Goal: Complete application form

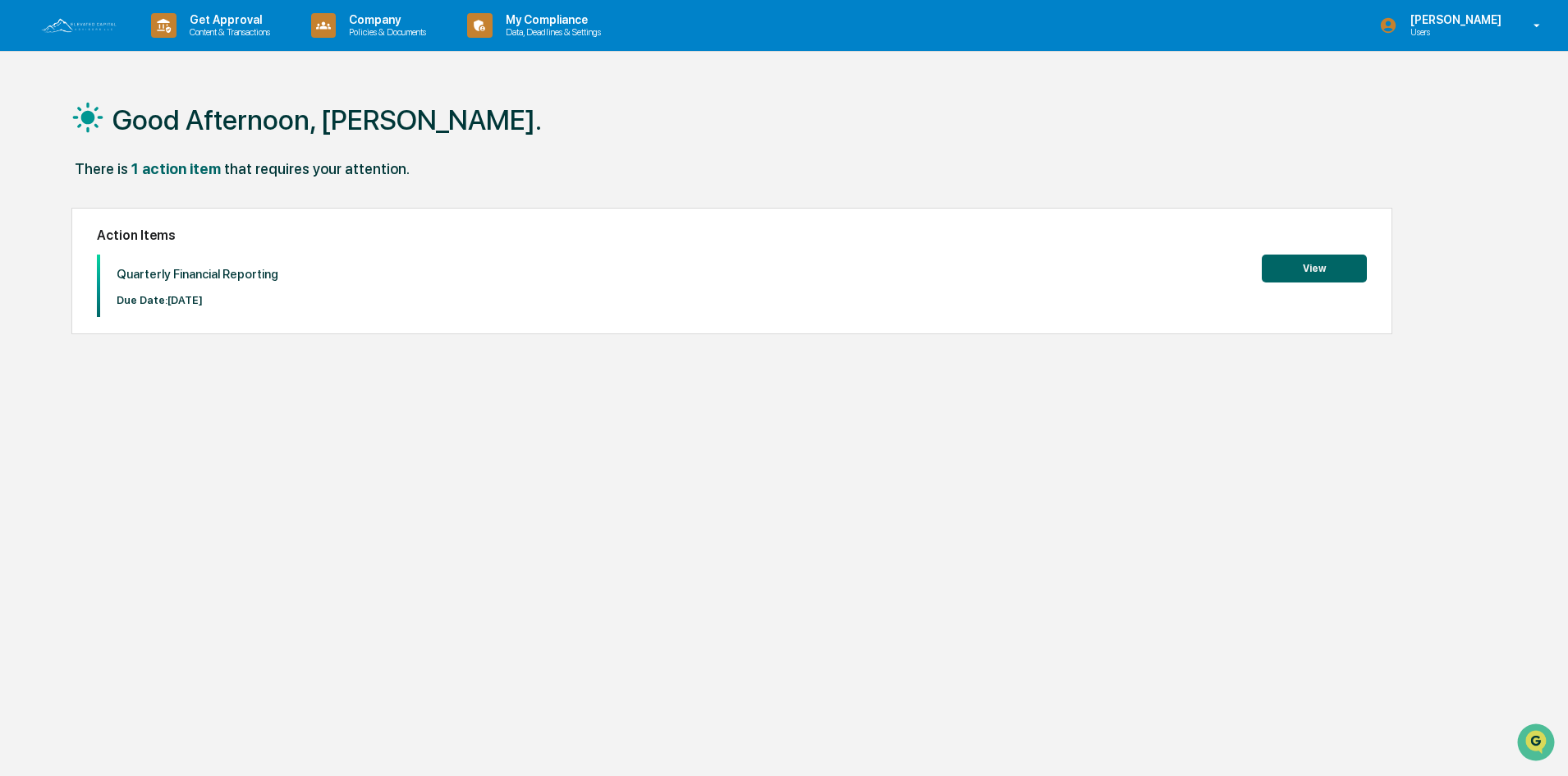
click at [1312, 269] on button "View" at bounding box center [1314, 268] width 105 height 28
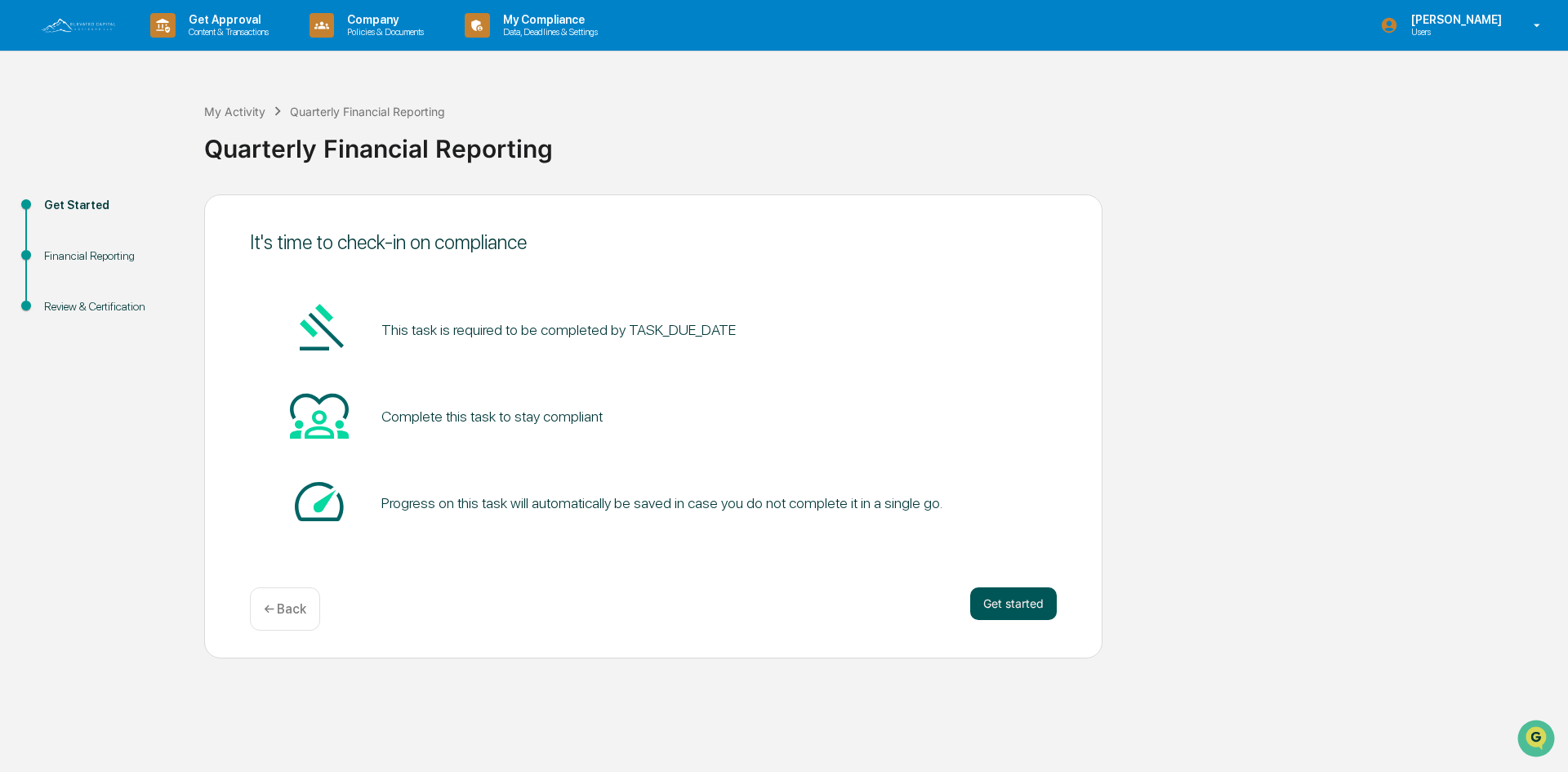
click at [1004, 601] on button "Get started" at bounding box center [1013, 603] width 87 height 32
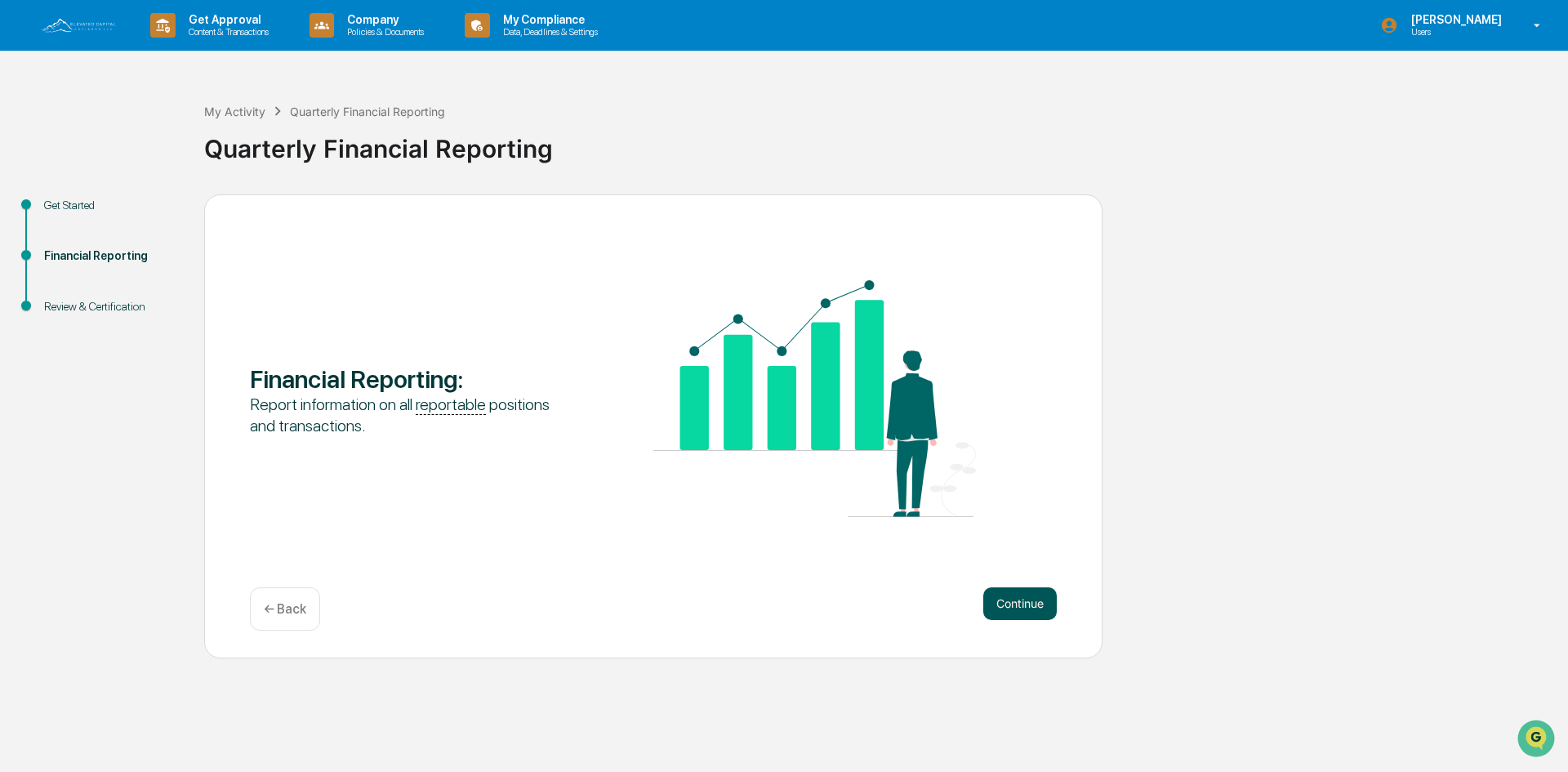
click at [1025, 603] on button "Continue" at bounding box center [1020, 603] width 73 height 32
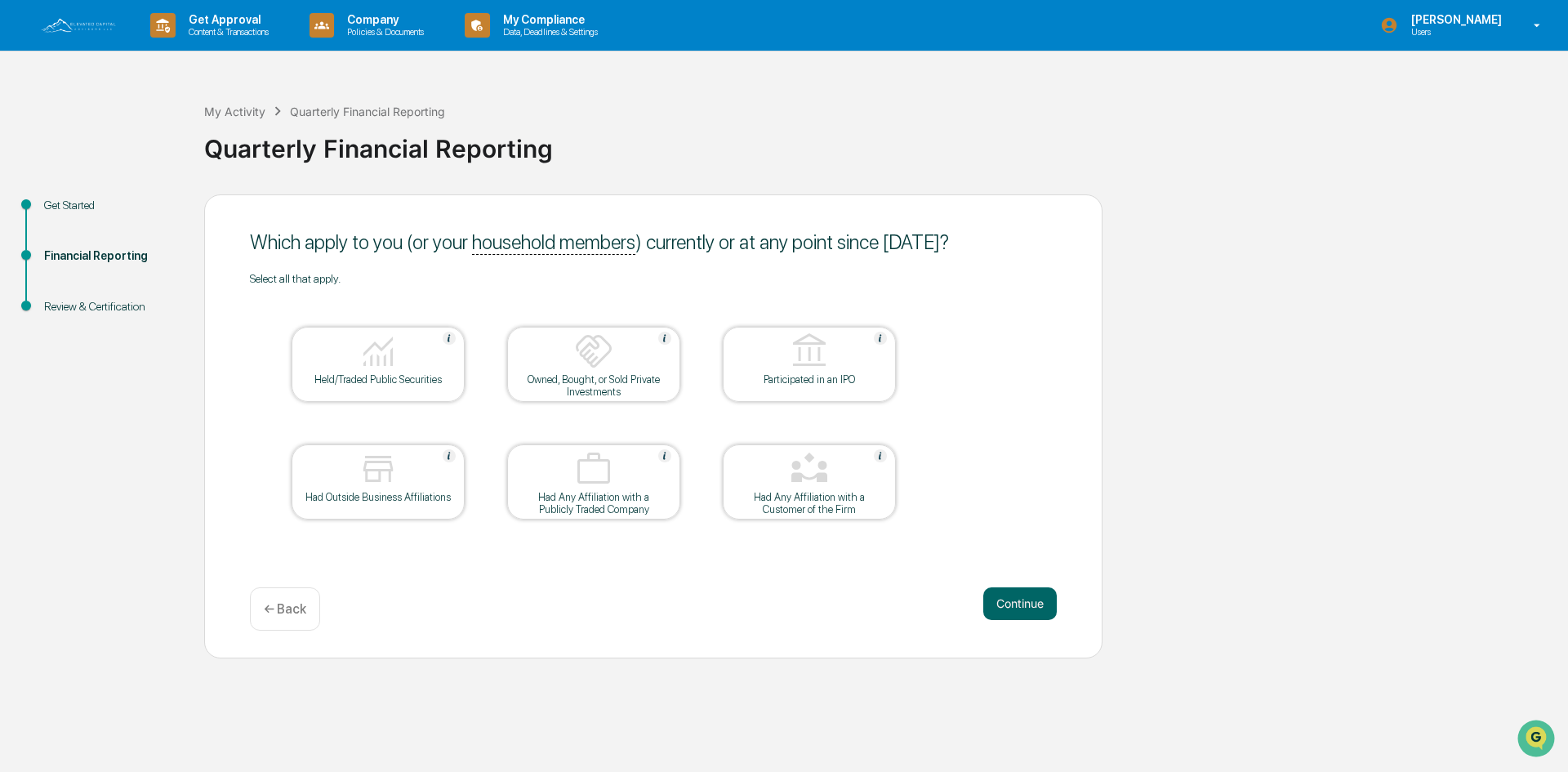
click at [567, 484] on div at bounding box center [593, 470] width 163 height 42
click at [1014, 611] on button "Continue" at bounding box center [1020, 603] width 73 height 32
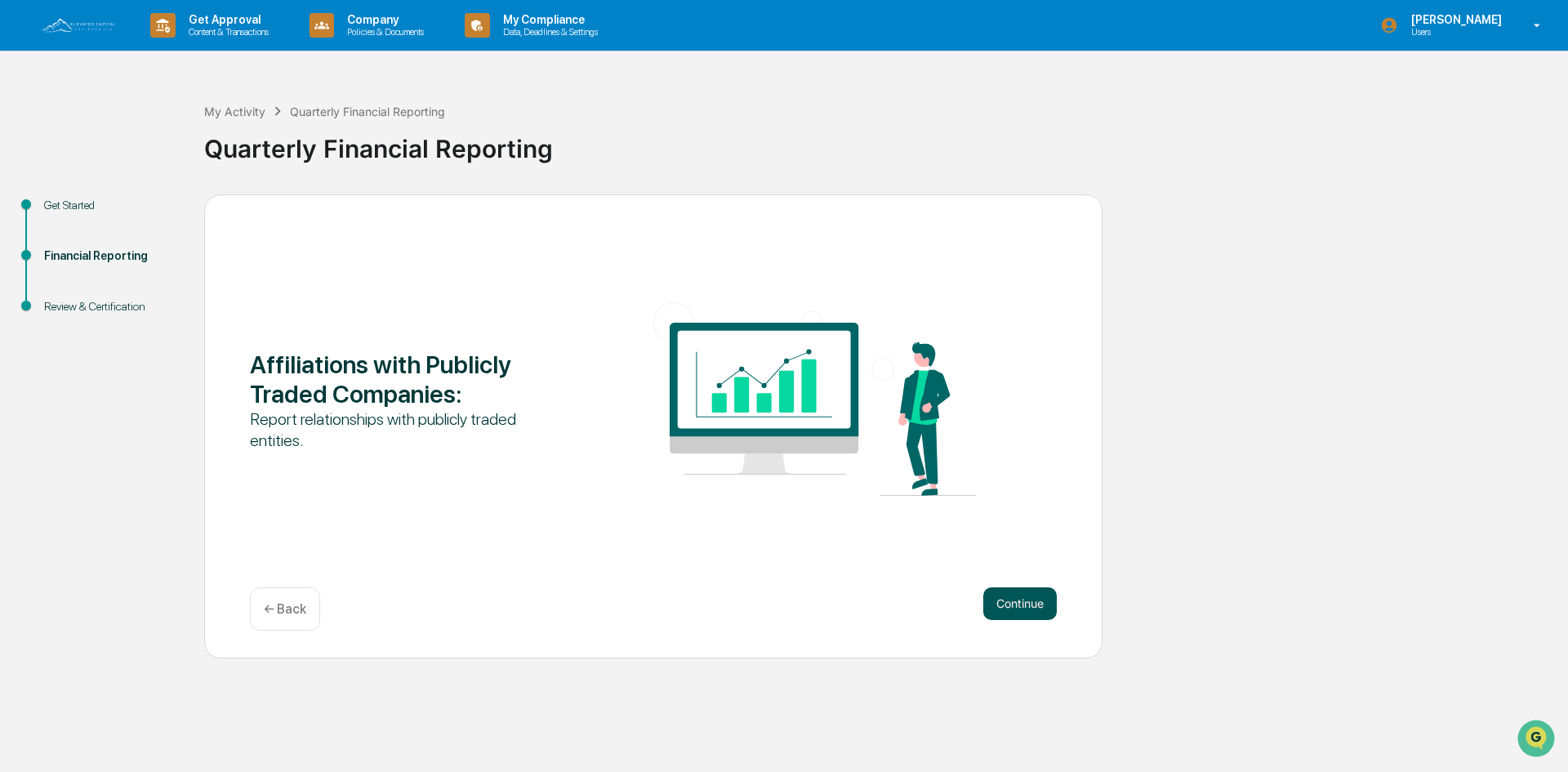
click at [1023, 600] on button "Continue" at bounding box center [1020, 603] width 73 height 32
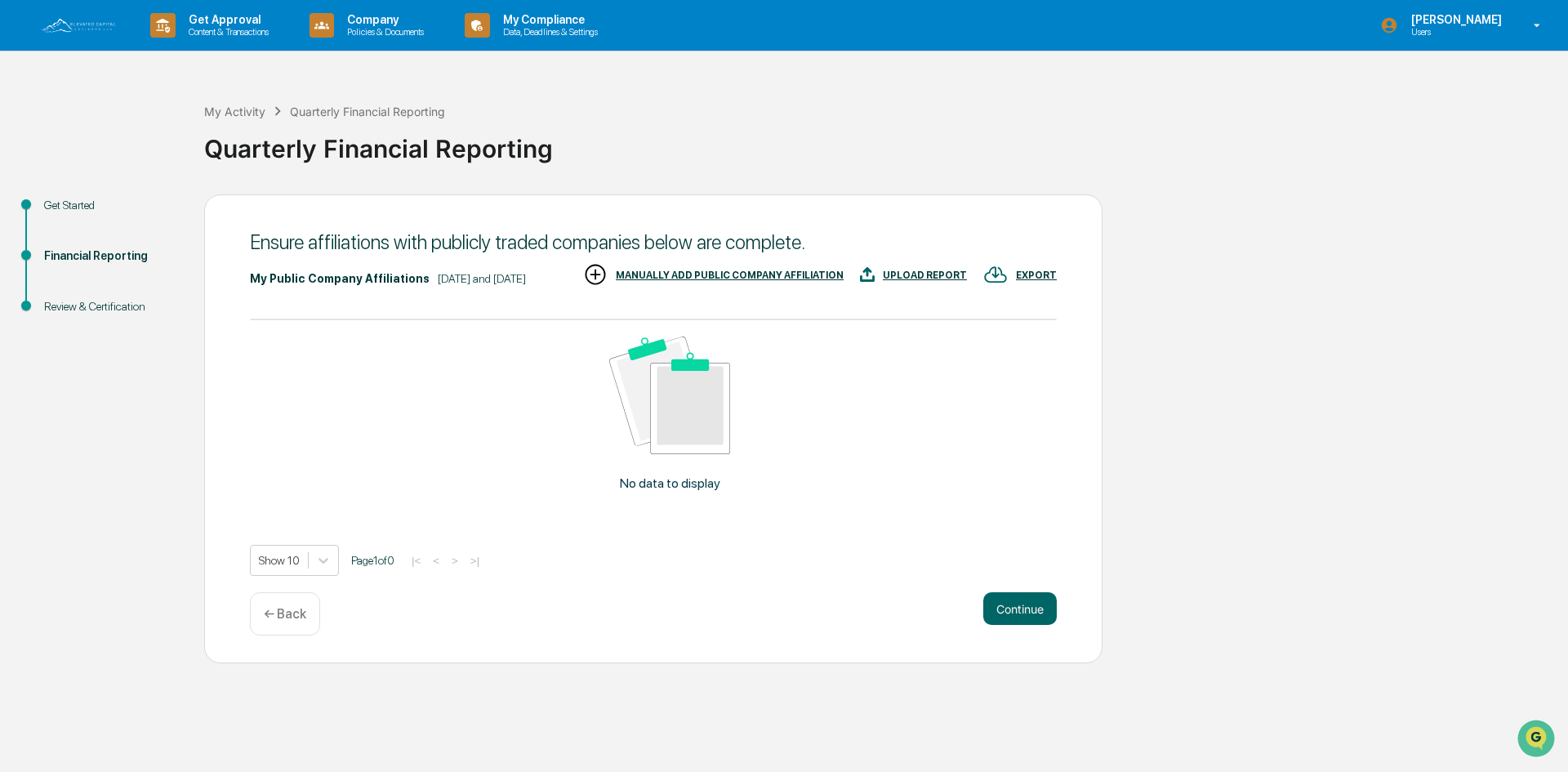
click at [297, 622] on p "← Back" at bounding box center [284, 614] width 42 height 16
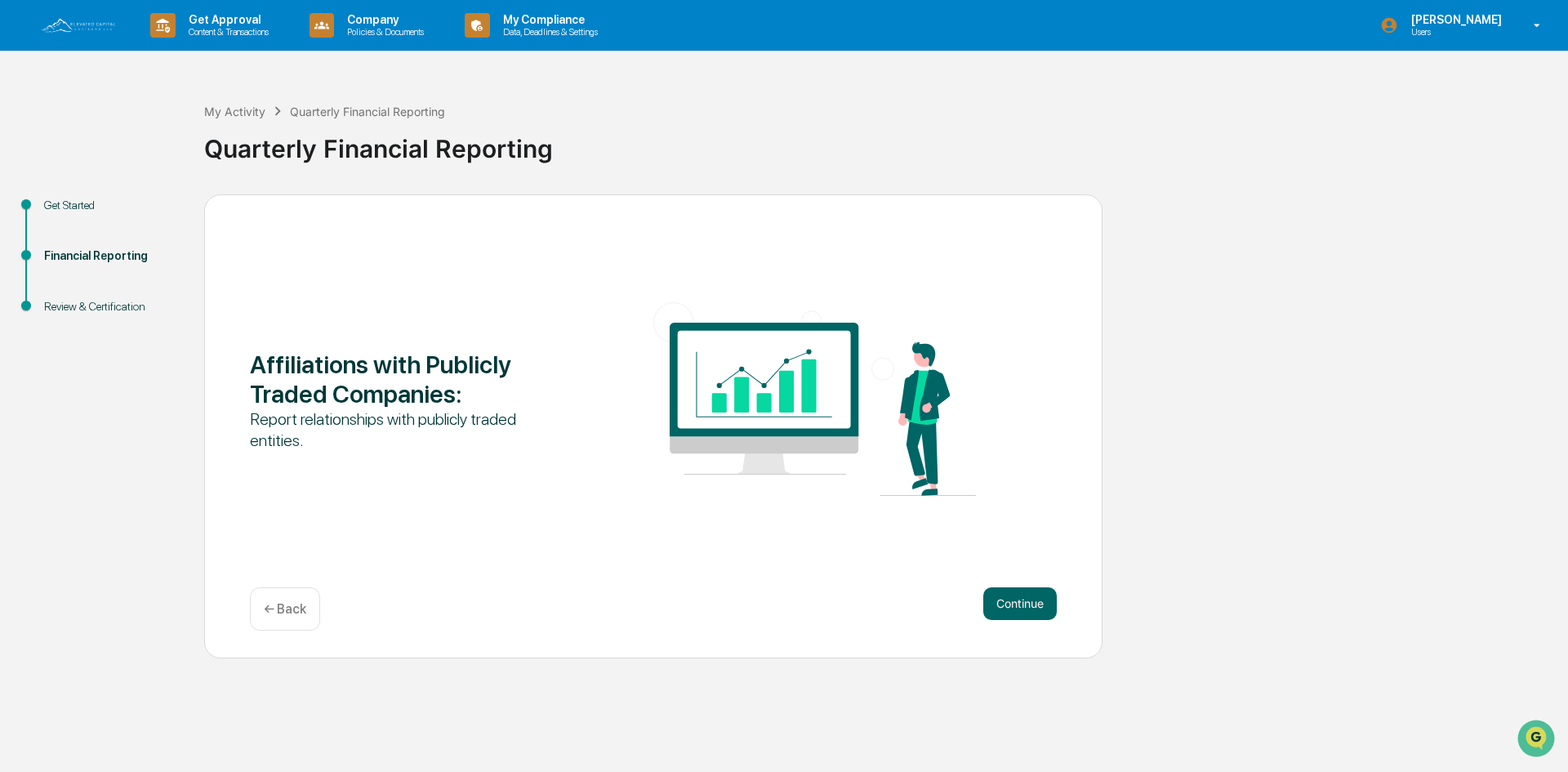
click at [297, 646] on div "Affiliations with Publicly Traded Companies : Report relationships with publicl…" at bounding box center [654, 426] width 899 height 464
click at [294, 622] on div "← Back" at bounding box center [285, 609] width 70 height 43
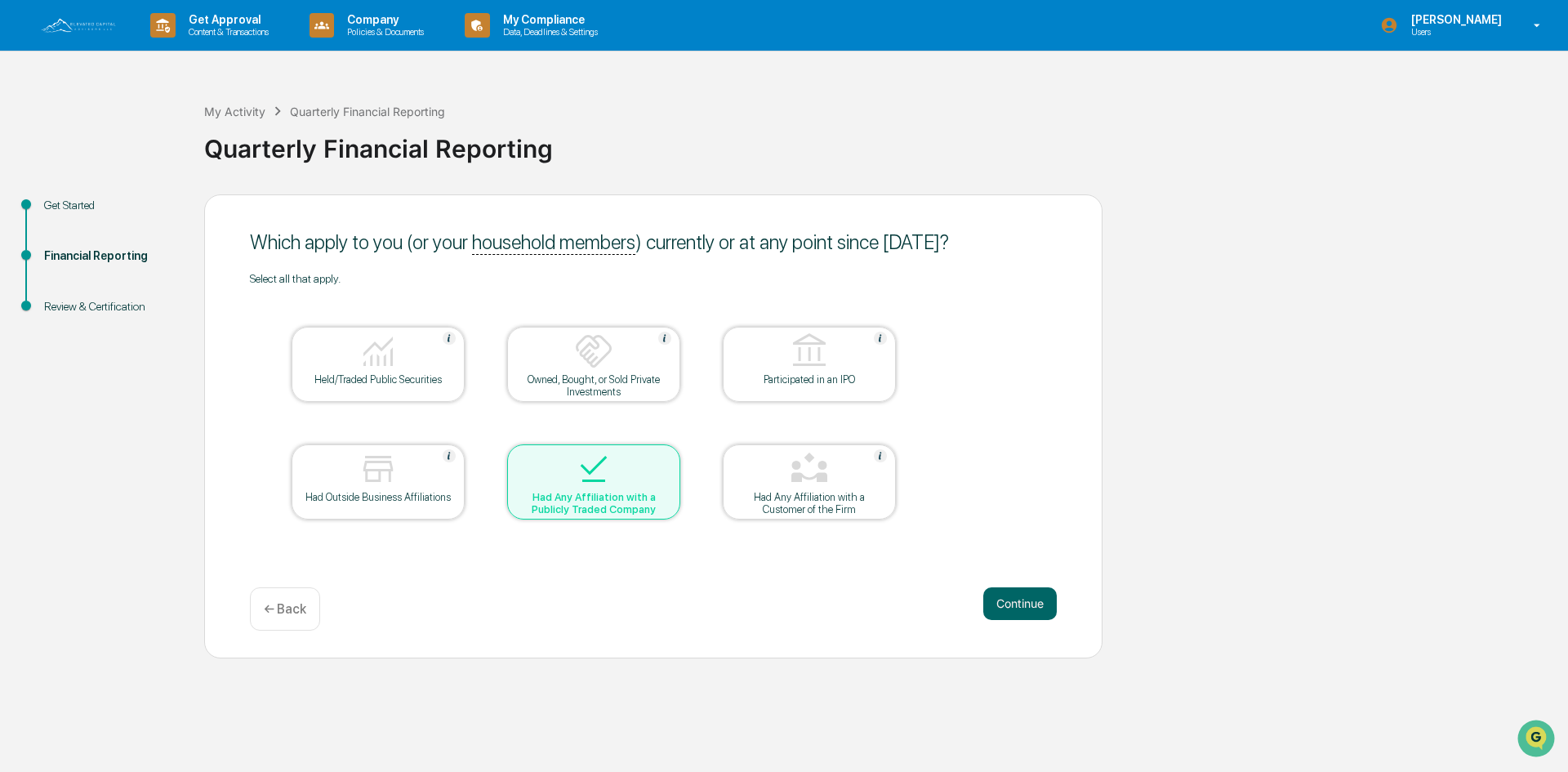
click at [586, 503] on div "Had Any Affiliation with a Publicly Traded Company" at bounding box center [594, 503] width 148 height 24
click at [1001, 599] on button "Continue" at bounding box center [1020, 603] width 73 height 32
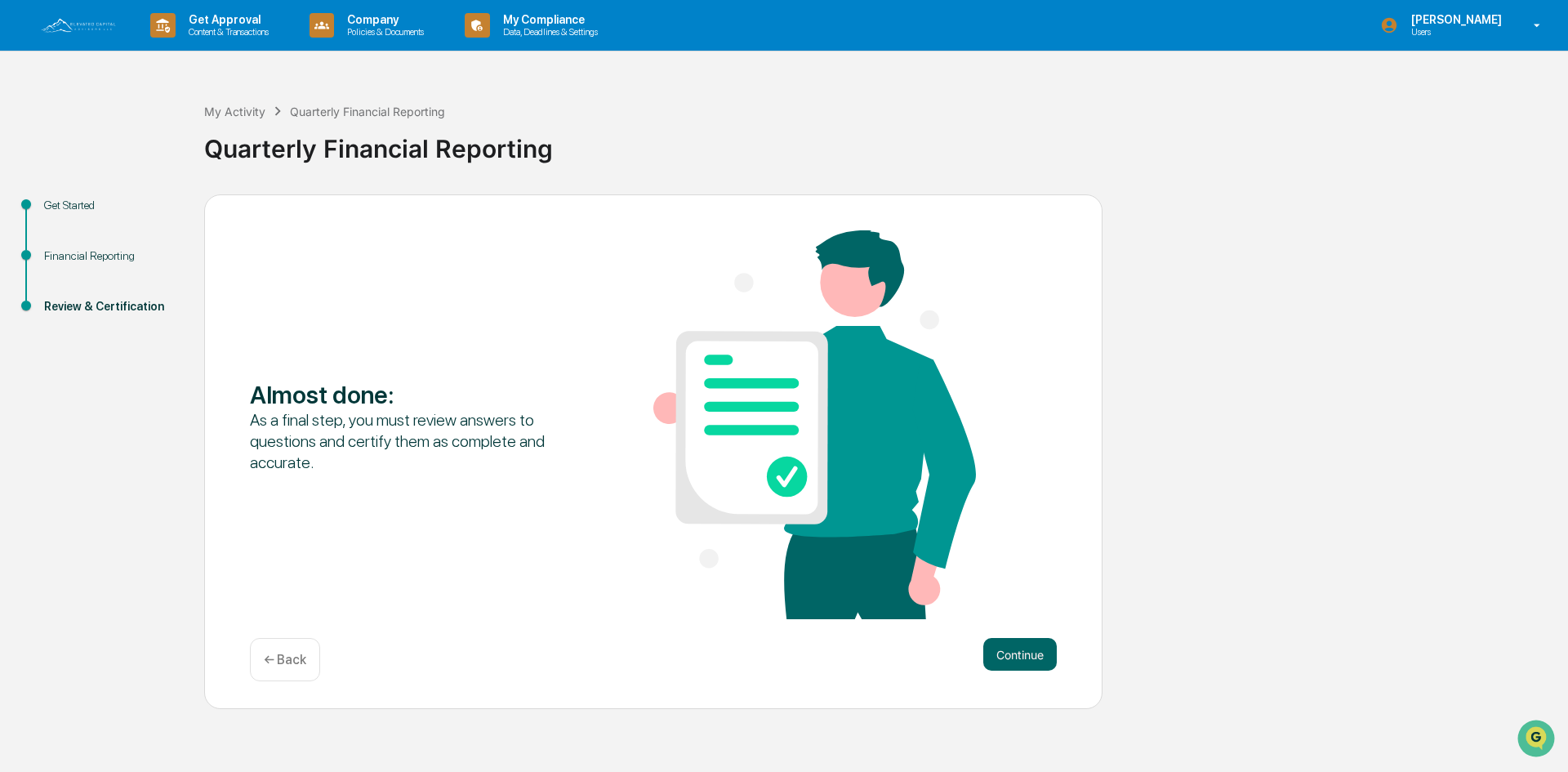
click at [1015, 606] on div "Almost done : As a final step, you must review answers to questions and certify…" at bounding box center [654, 426] width 807 height 392
click at [1005, 651] on button "Continue" at bounding box center [1020, 654] width 73 height 32
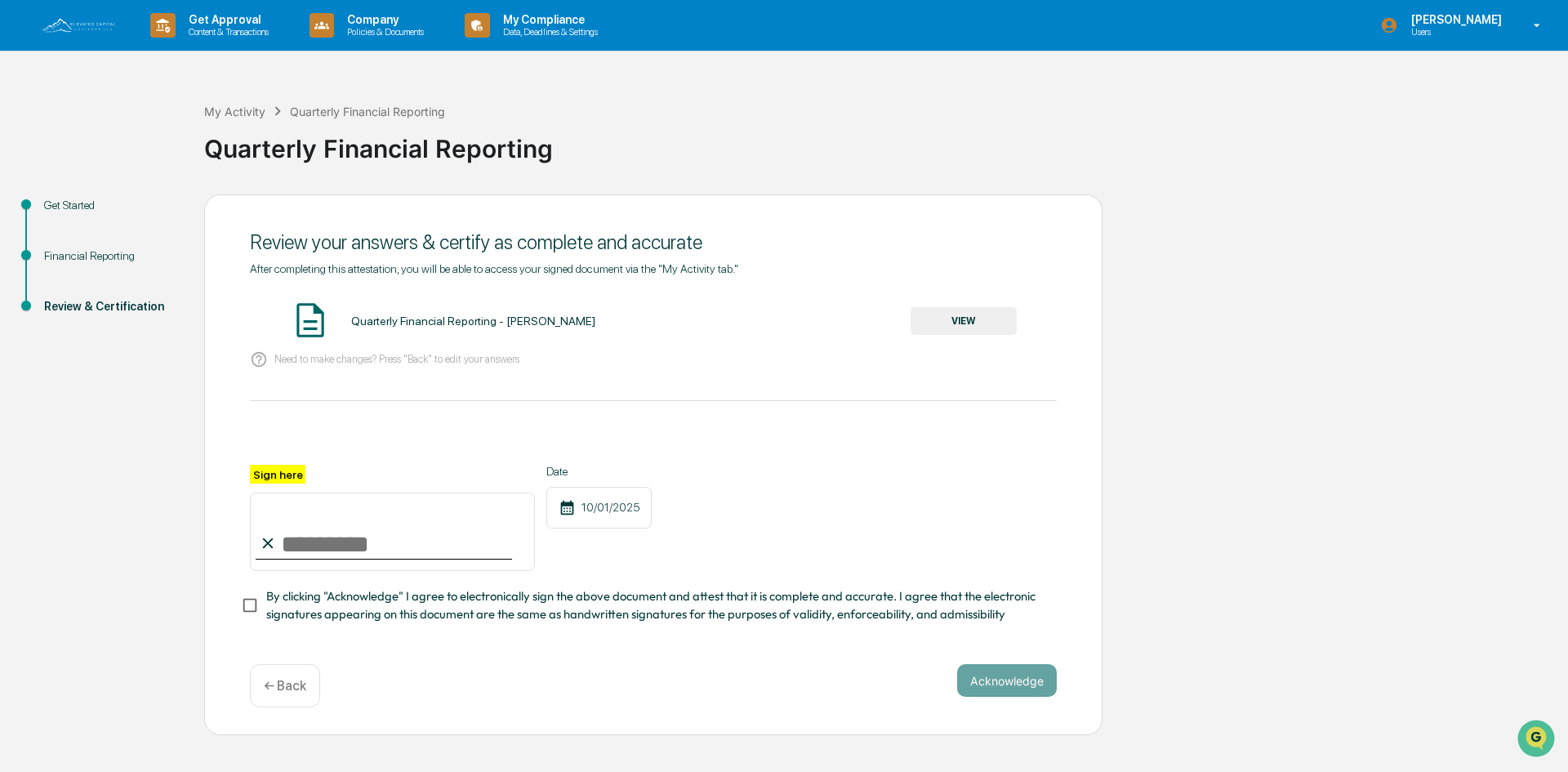
click at [314, 542] on input "Sign here" at bounding box center [393, 532] width 285 height 78
type input "**********"
click at [1024, 686] on button "Acknowledge" at bounding box center [1007, 680] width 100 height 32
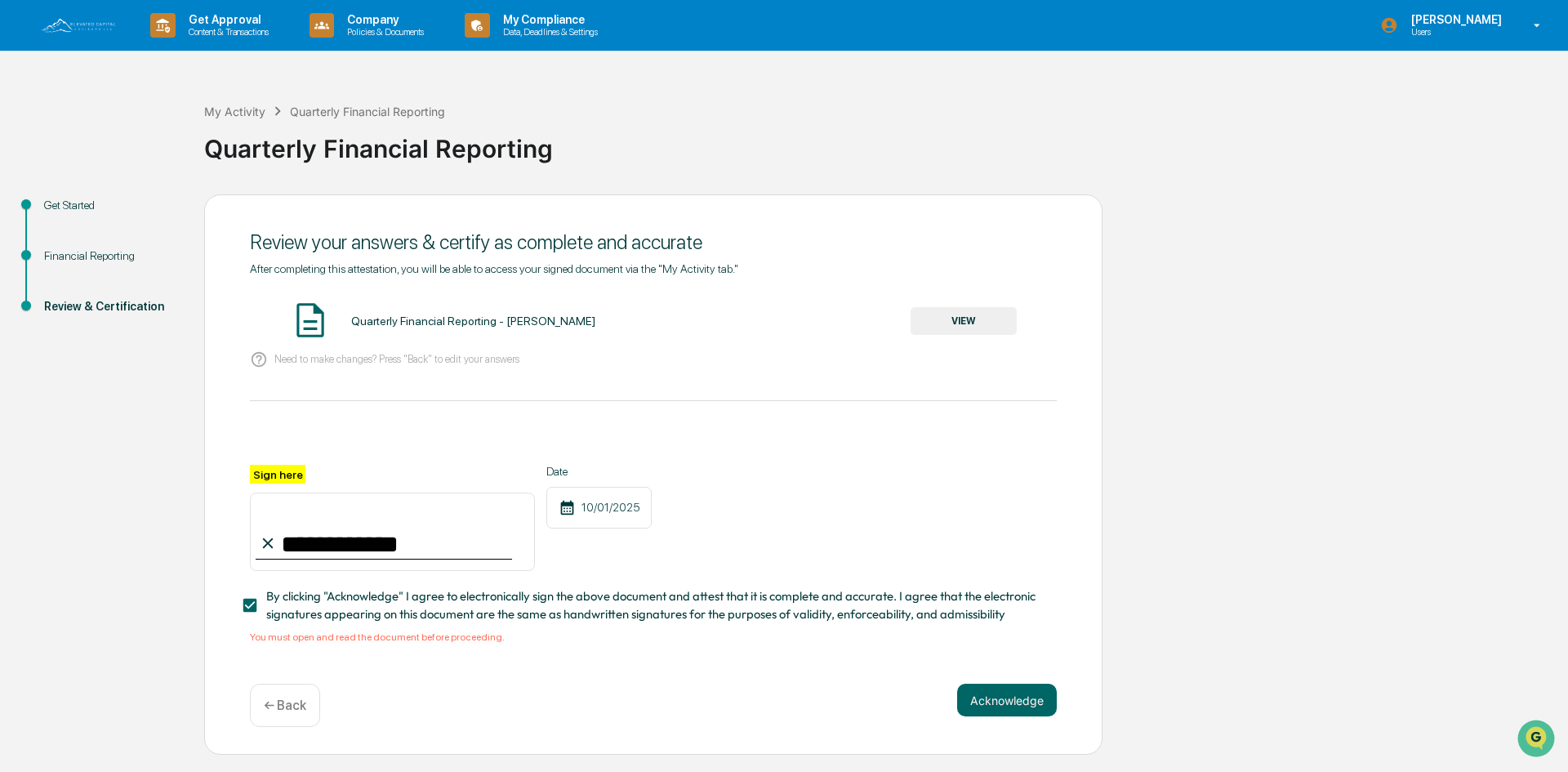
click at [979, 317] on button "VIEW" at bounding box center [963, 321] width 106 height 27
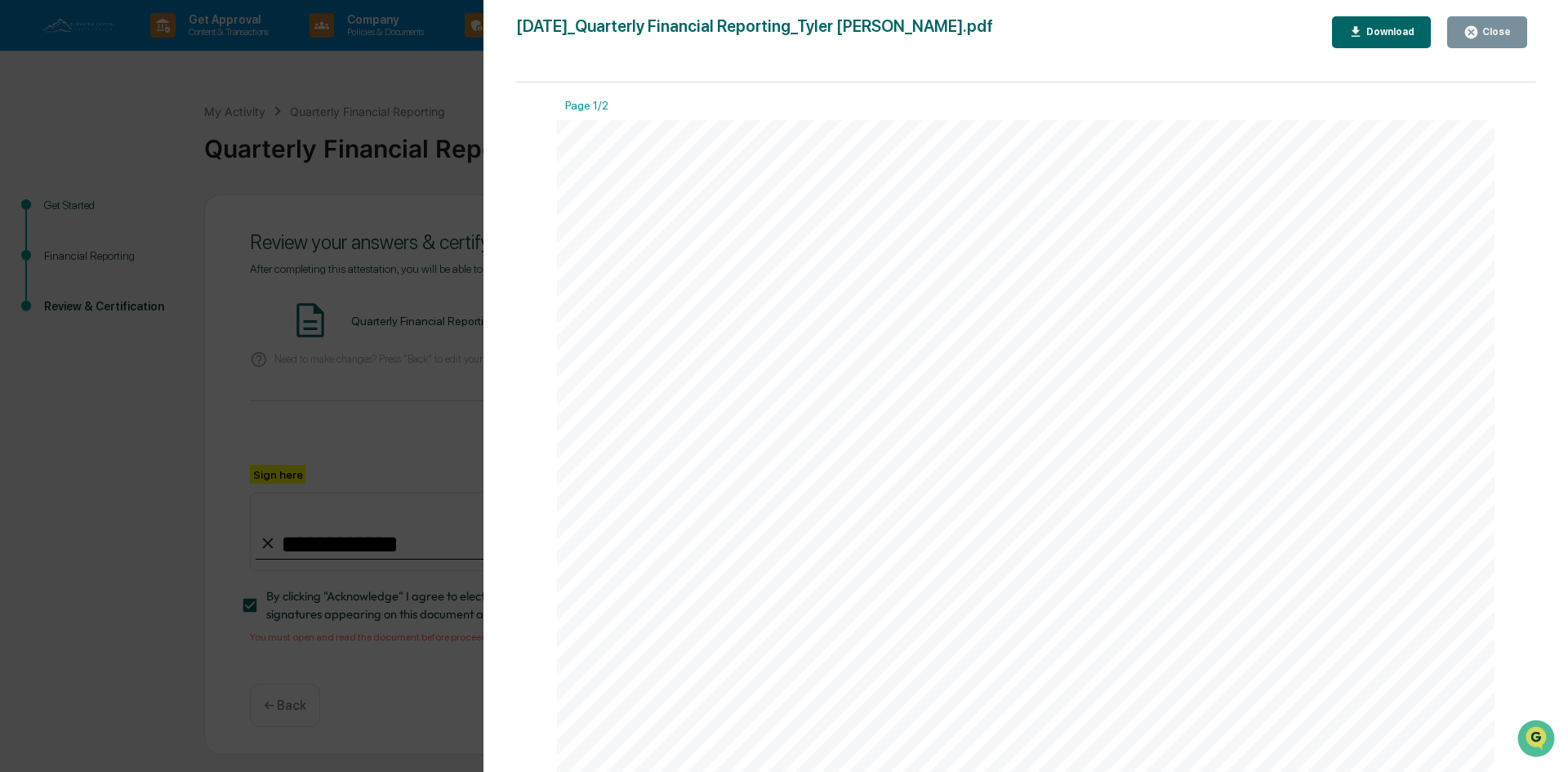
click at [1444, 32] on div "Close" at bounding box center [1483, 32] width 88 height 32
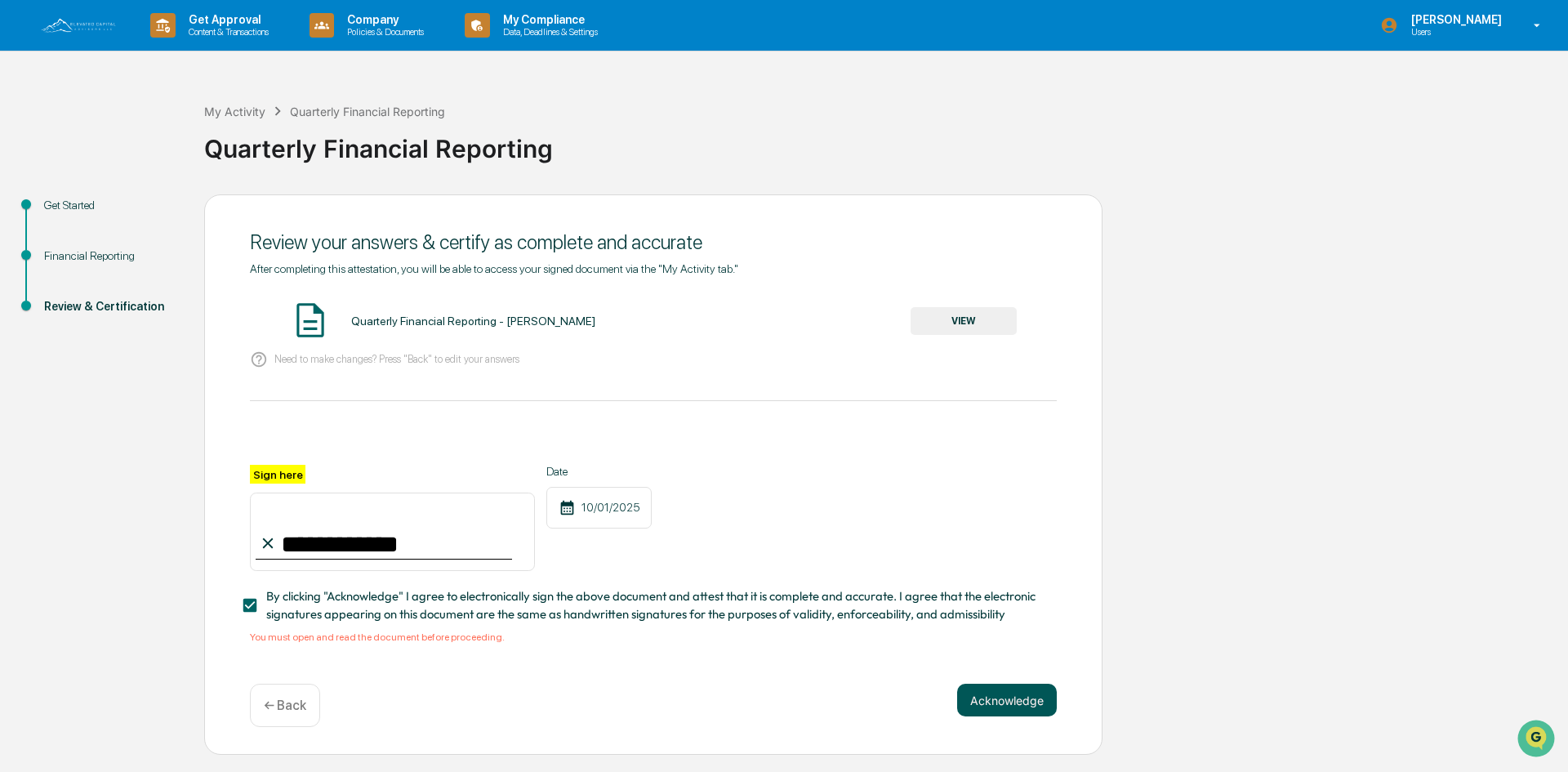
click at [1006, 702] on button "Acknowledge" at bounding box center [1007, 700] width 100 height 32
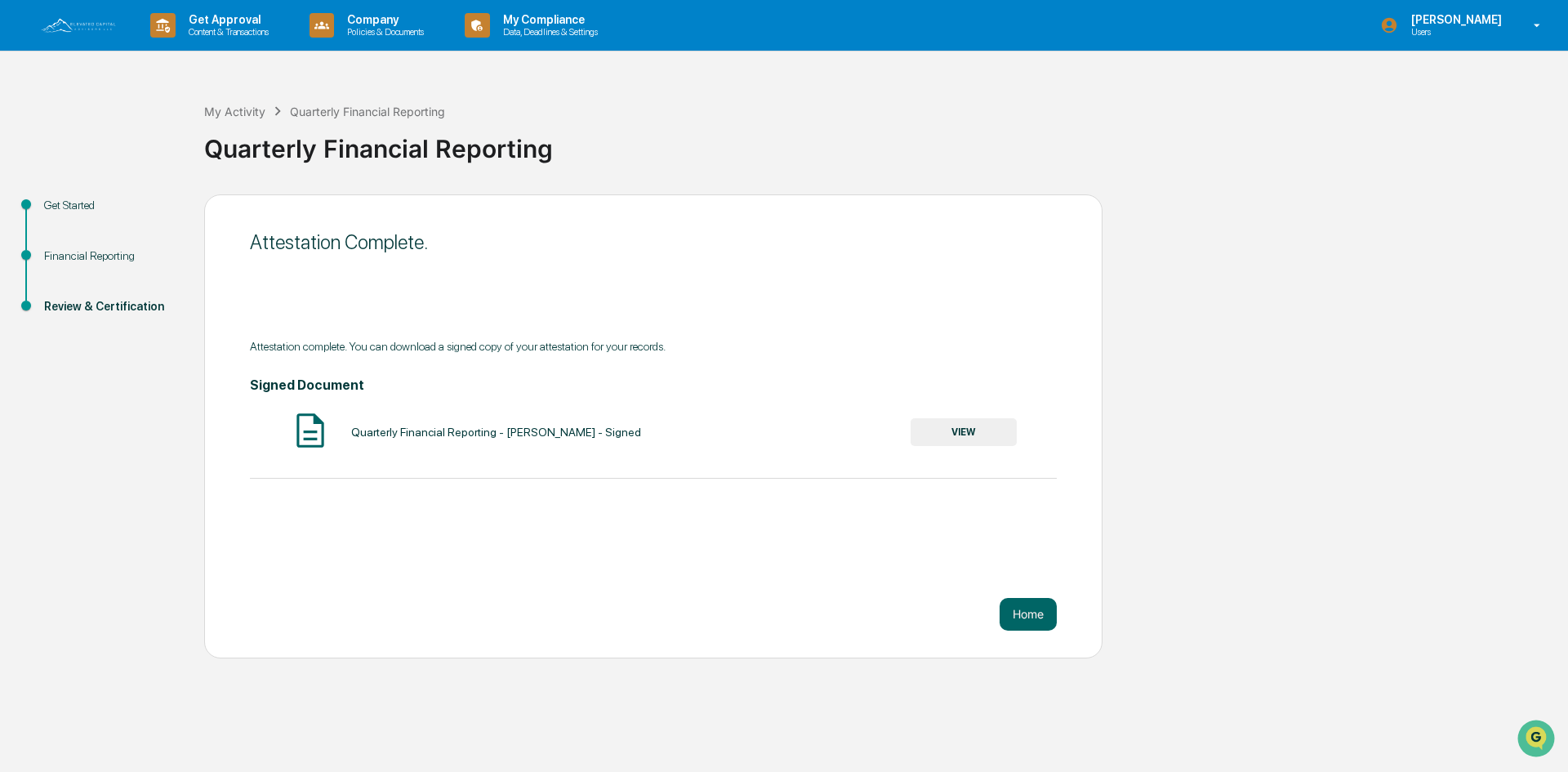
click at [976, 434] on button "VIEW" at bounding box center [963, 432] width 106 height 27
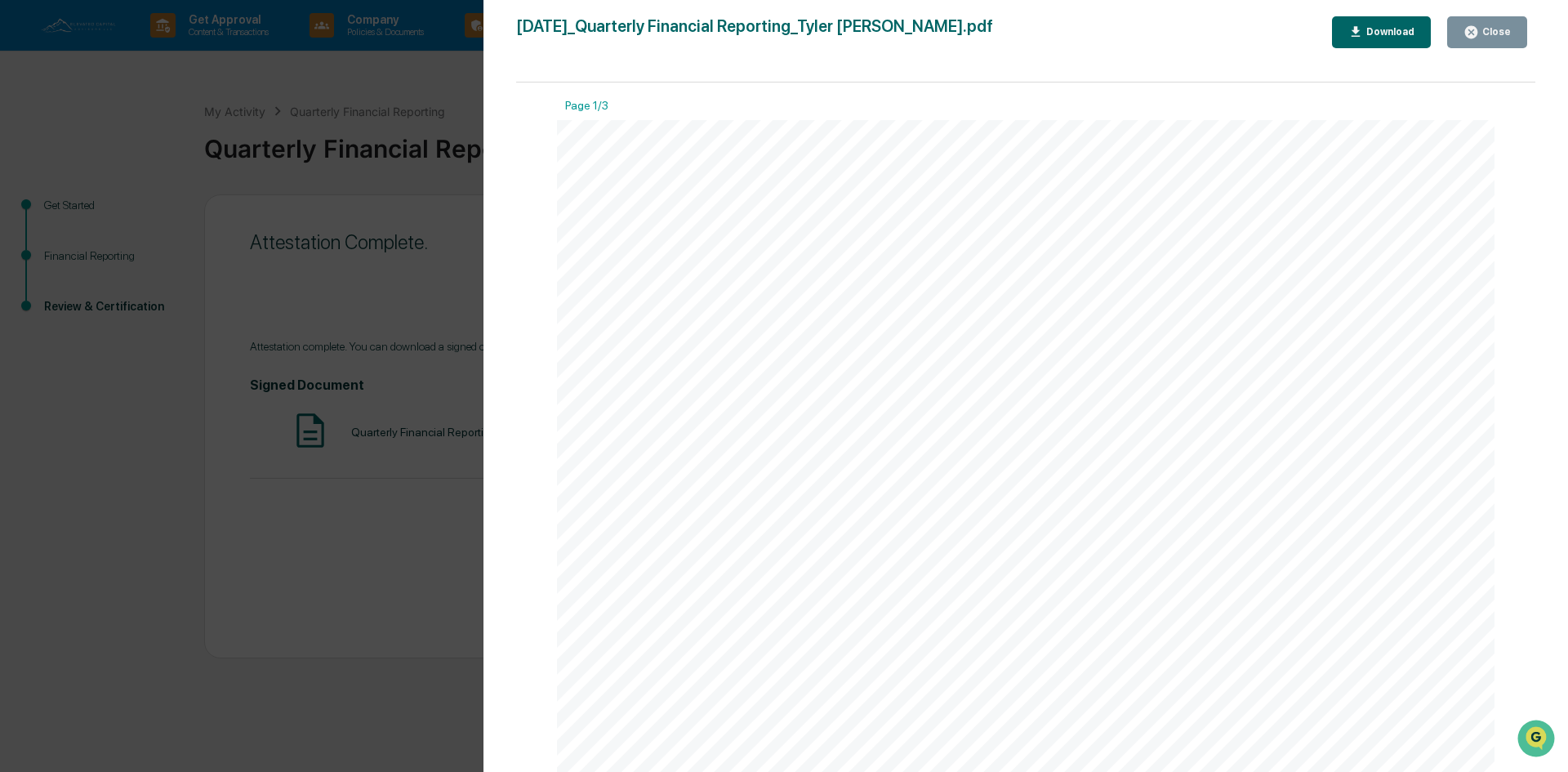
click at [1506, 37] on div "Close" at bounding box center [1495, 32] width 32 height 12
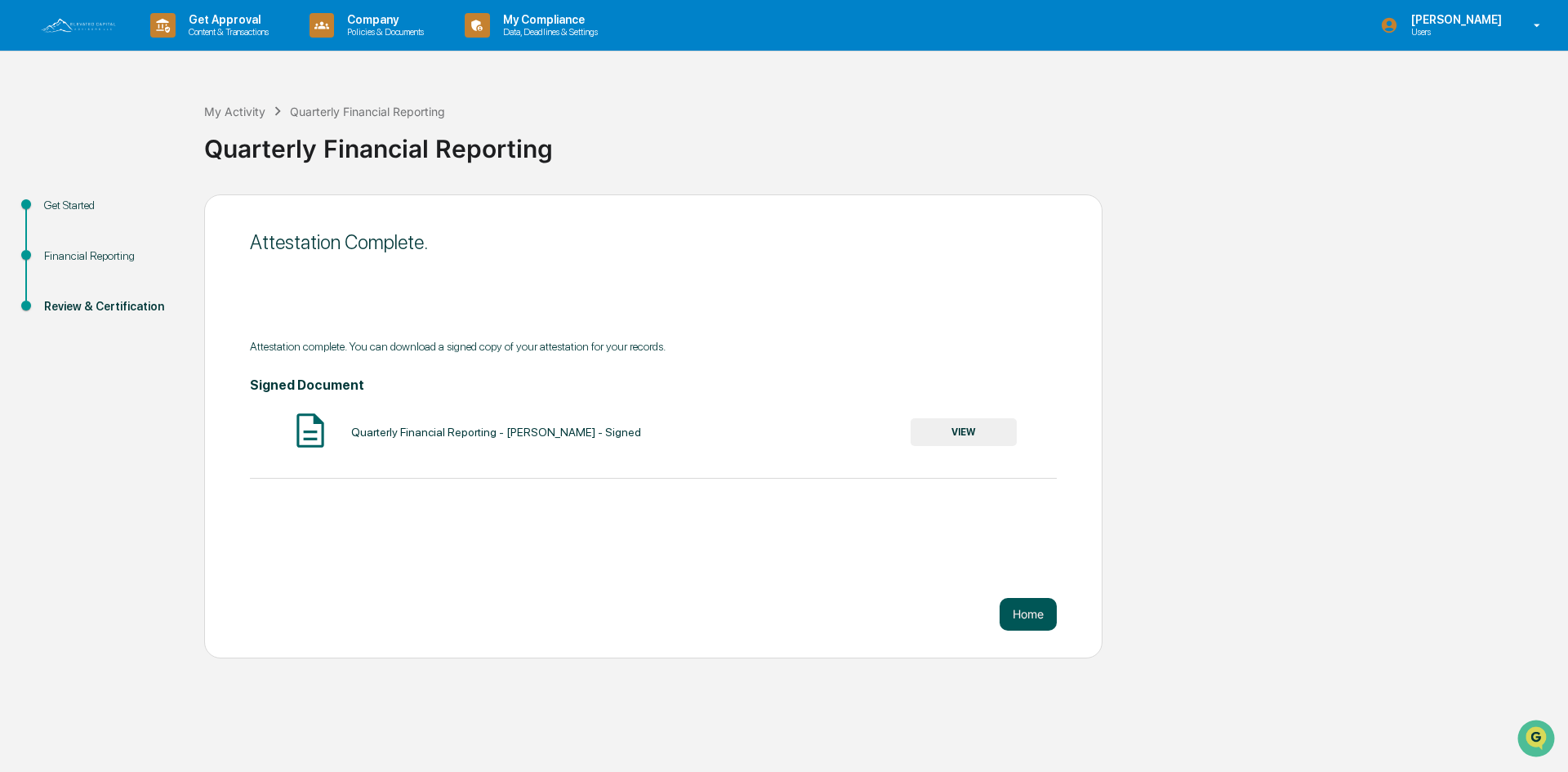
click at [1044, 613] on button "Home" at bounding box center [1028, 614] width 58 height 32
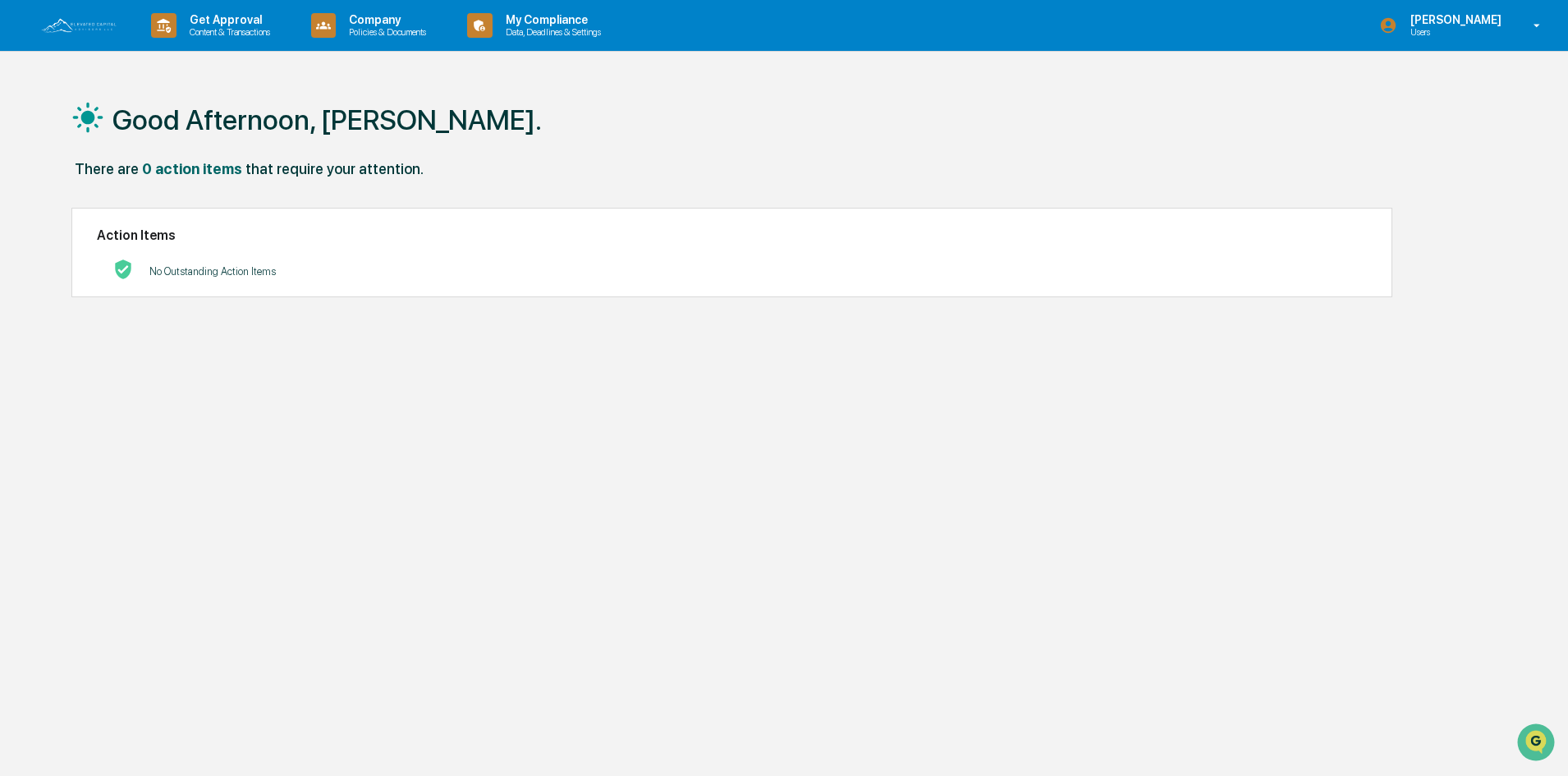
click at [1400, 257] on div "Good Afternoon, [PERSON_NAME]. There are 0 action items that require your atten…" at bounding box center [778, 466] width 1461 height 776
click at [1482, 23] on p "[PERSON_NAME]" at bounding box center [1453, 19] width 113 height 13
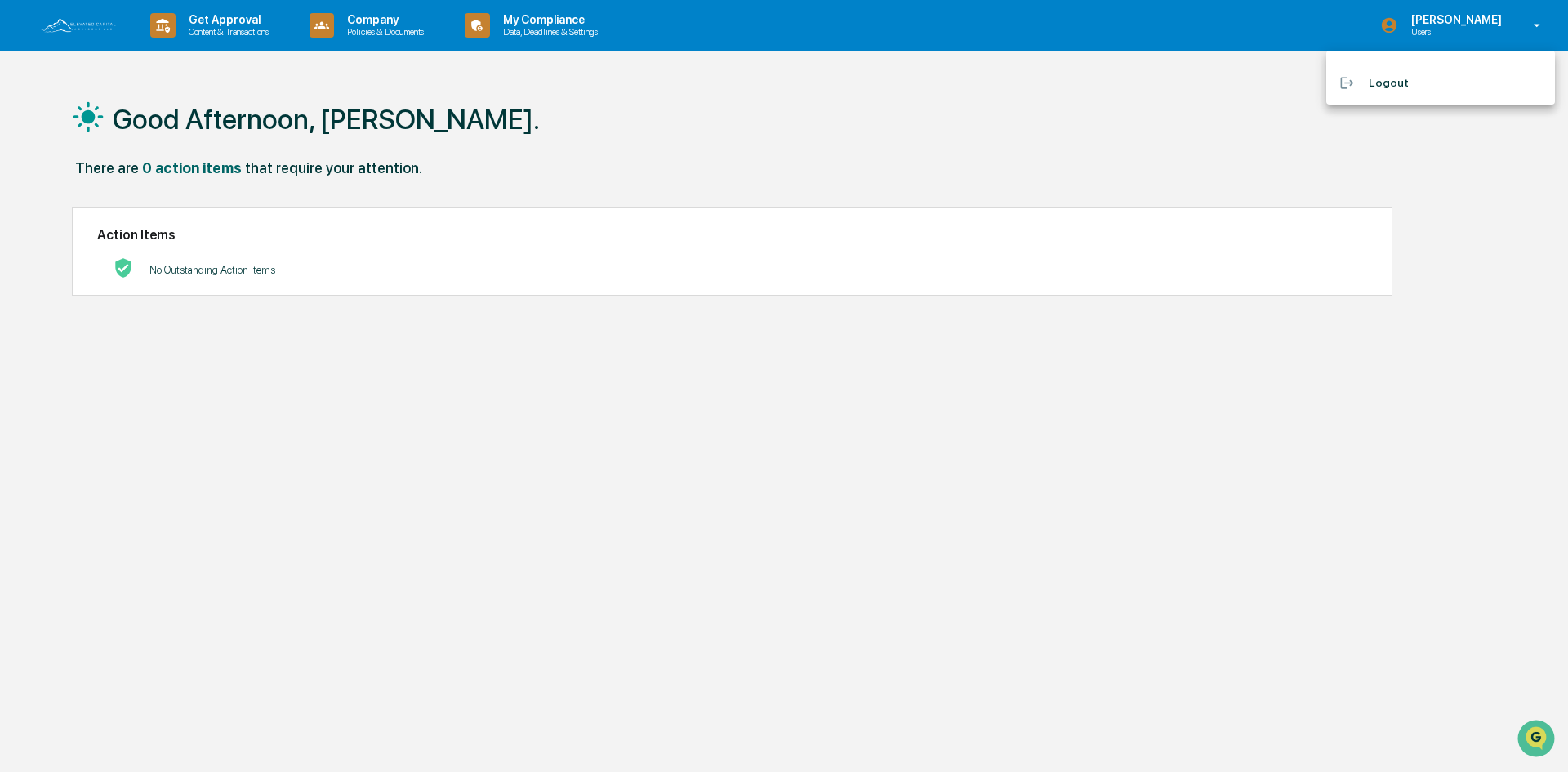
click at [1376, 86] on li "Logout" at bounding box center [1441, 82] width 229 height 30
